Goal: Information Seeking & Learning: Learn about a topic

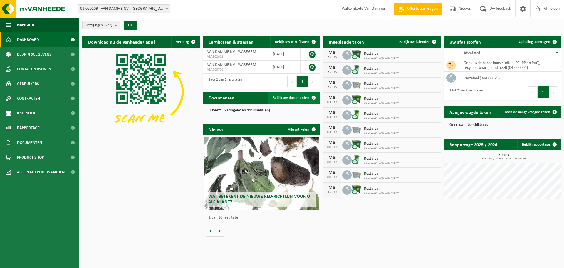
click at [300, 98] on span "Bekijk uw documenten" at bounding box center [291, 98] width 37 height 4
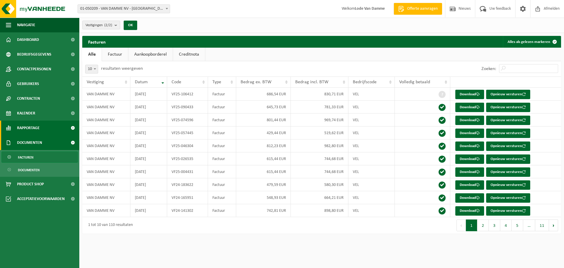
click at [35, 124] on span "Rapportage" at bounding box center [28, 127] width 23 height 15
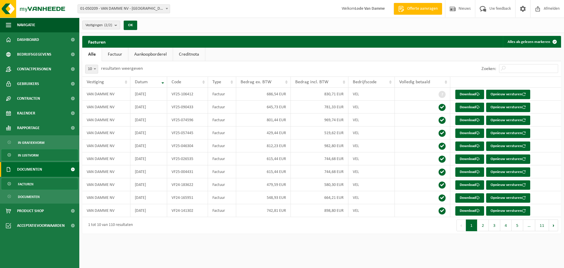
click at [29, 155] on span "In lijstvorm" at bounding box center [28, 155] width 21 height 11
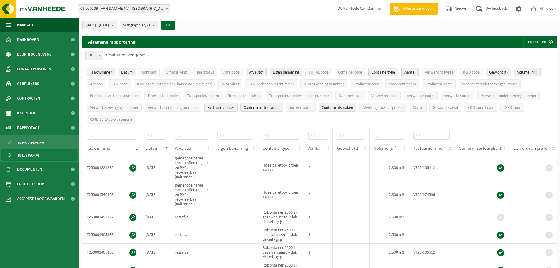
click at [31, 141] on span "In grafiekvorm" at bounding box center [31, 142] width 26 height 11
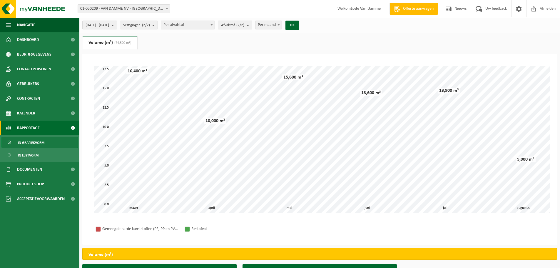
click at [46, 141] on link "In grafiekvorm" at bounding box center [39, 142] width 76 height 11
click at [31, 154] on span "In lijstvorm" at bounding box center [28, 155] width 21 height 11
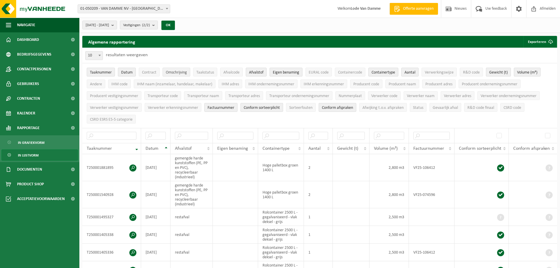
click at [177, 71] on span "Omschrijving" at bounding box center [176, 72] width 21 height 4
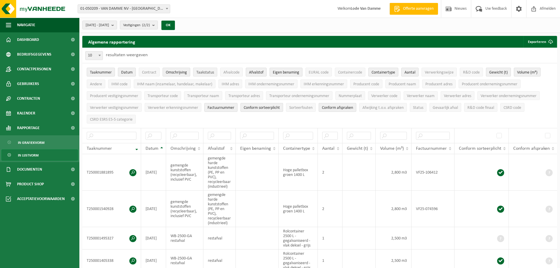
click at [210, 71] on span "Taakstatus" at bounding box center [205, 72] width 18 height 4
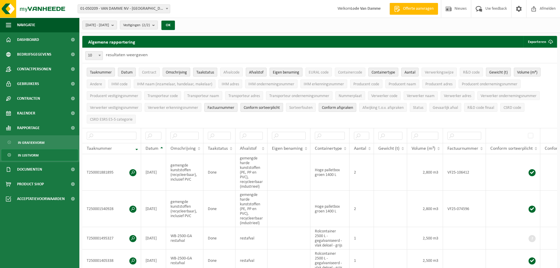
click at [210, 71] on span "Taakstatus" at bounding box center [205, 72] width 18 height 4
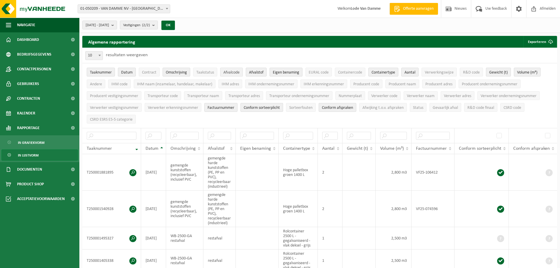
click at [238, 71] on span "Afvalcode" at bounding box center [231, 72] width 16 height 4
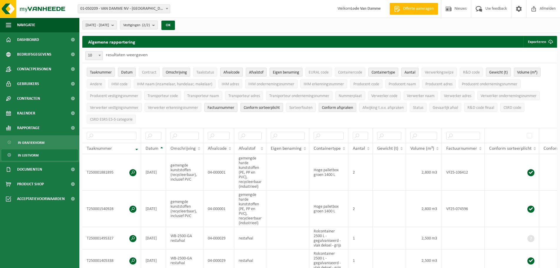
click at [238, 71] on span "Afvalcode" at bounding box center [231, 72] width 16 height 4
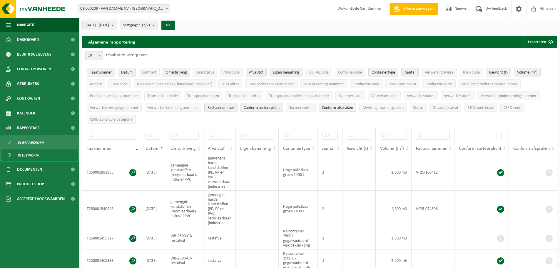
click at [255, 71] on span "Afvalstof" at bounding box center [256, 72] width 14 height 4
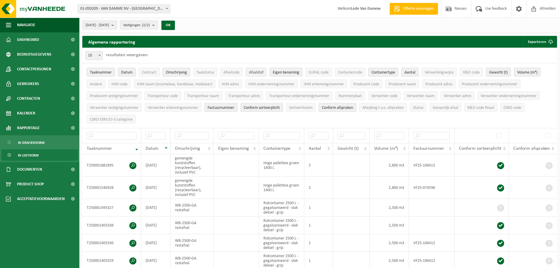
click at [255, 71] on span "Afvalstof" at bounding box center [256, 72] width 14 height 4
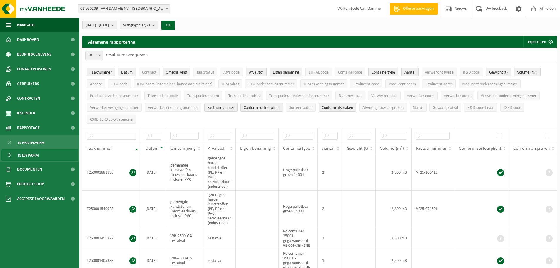
click at [302, 72] on button "Eigen benaming" at bounding box center [285, 72] width 33 height 9
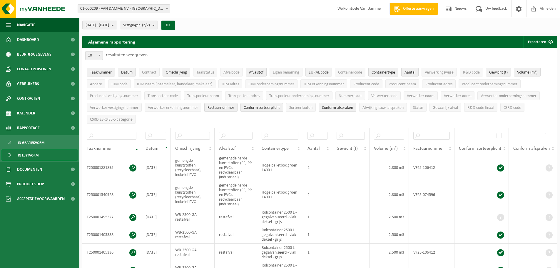
click at [315, 70] on span "EURAL code" at bounding box center [318, 72] width 20 height 4
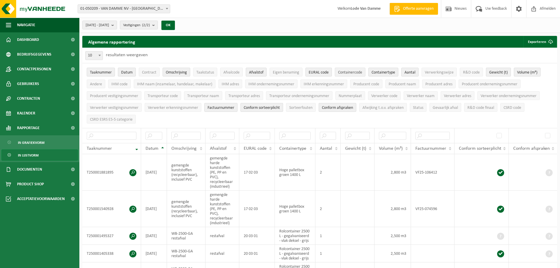
click at [354, 73] on span "Containercode" at bounding box center [350, 72] width 24 height 4
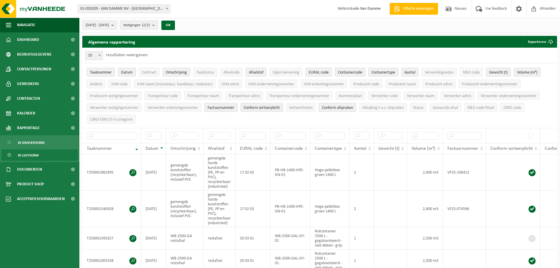
click at [354, 73] on span "Containercode" at bounding box center [350, 72] width 24 height 4
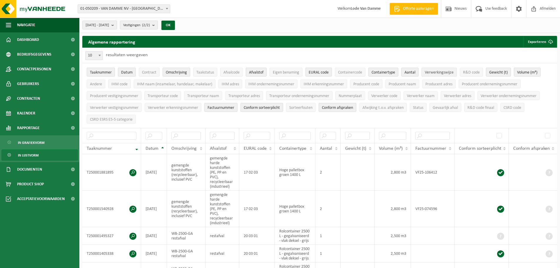
click at [452, 73] on span "Verwerkingswijze" at bounding box center [439, 72] width 29 height 4
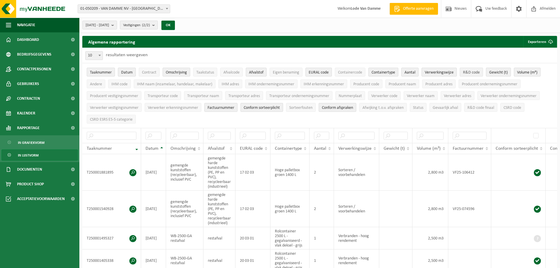
click at [472, 73] on span "R&D code" at bounding box center [471, 72] width 17 height 4
click at [510, 73] on button "Gewicht (t)" at bounding box center [498, 72] width 25 height 9
click at [199, 86] on button "IHM naam (inzamelaar, handelaar, makelaar)" at bounding box center [175, 83] width 82 height 9
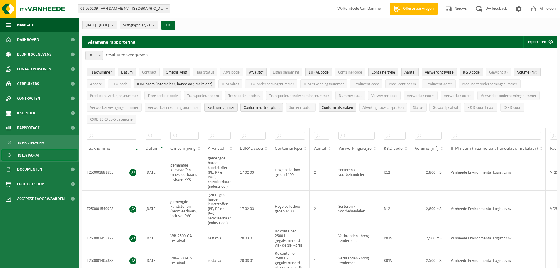
click at [199, 86] on button "IHM naam (inzamelaar, handelaar, makelaar)" at bounding box center [175, 83] width 82 height 9
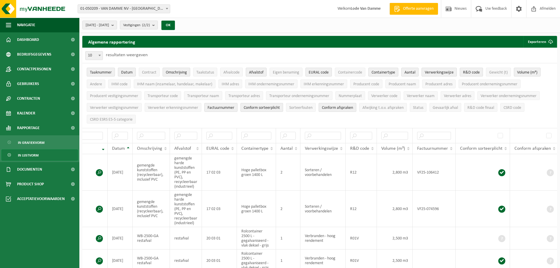
click at [338, 107] on span "Conform afspraken" at bounding box center [337, 107] width 31 height 4
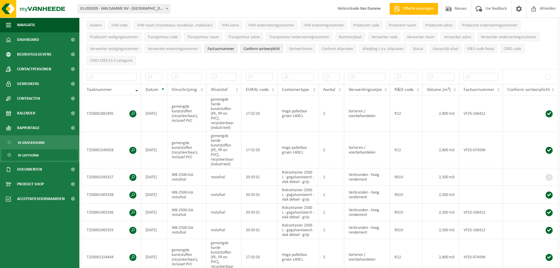
scroll to position [88, 0]
